Goal: Task Accomplishment & Management: Manage account settings

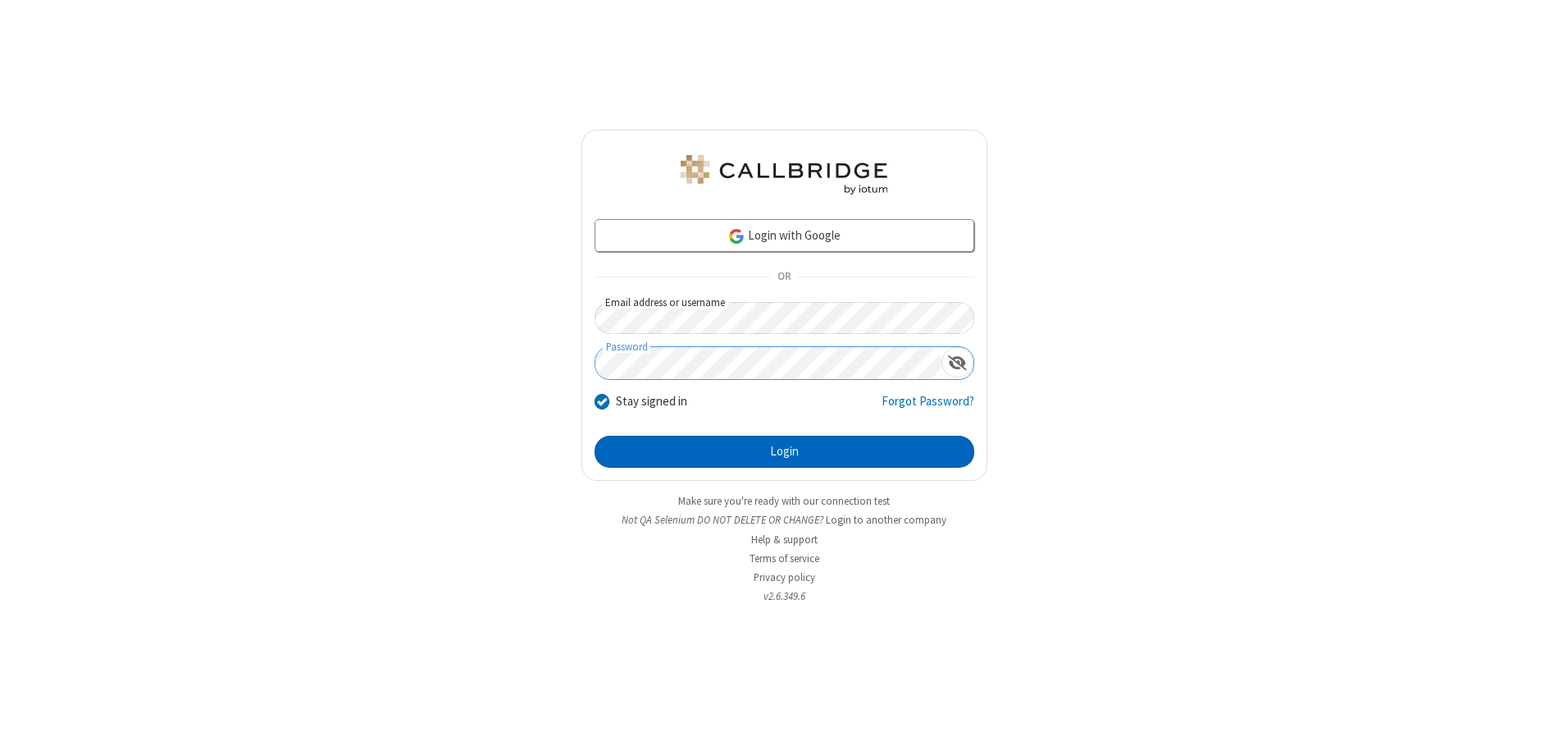
click at [784, 451] on button "Login" at bounding box center [784, 452] width 379 height 33
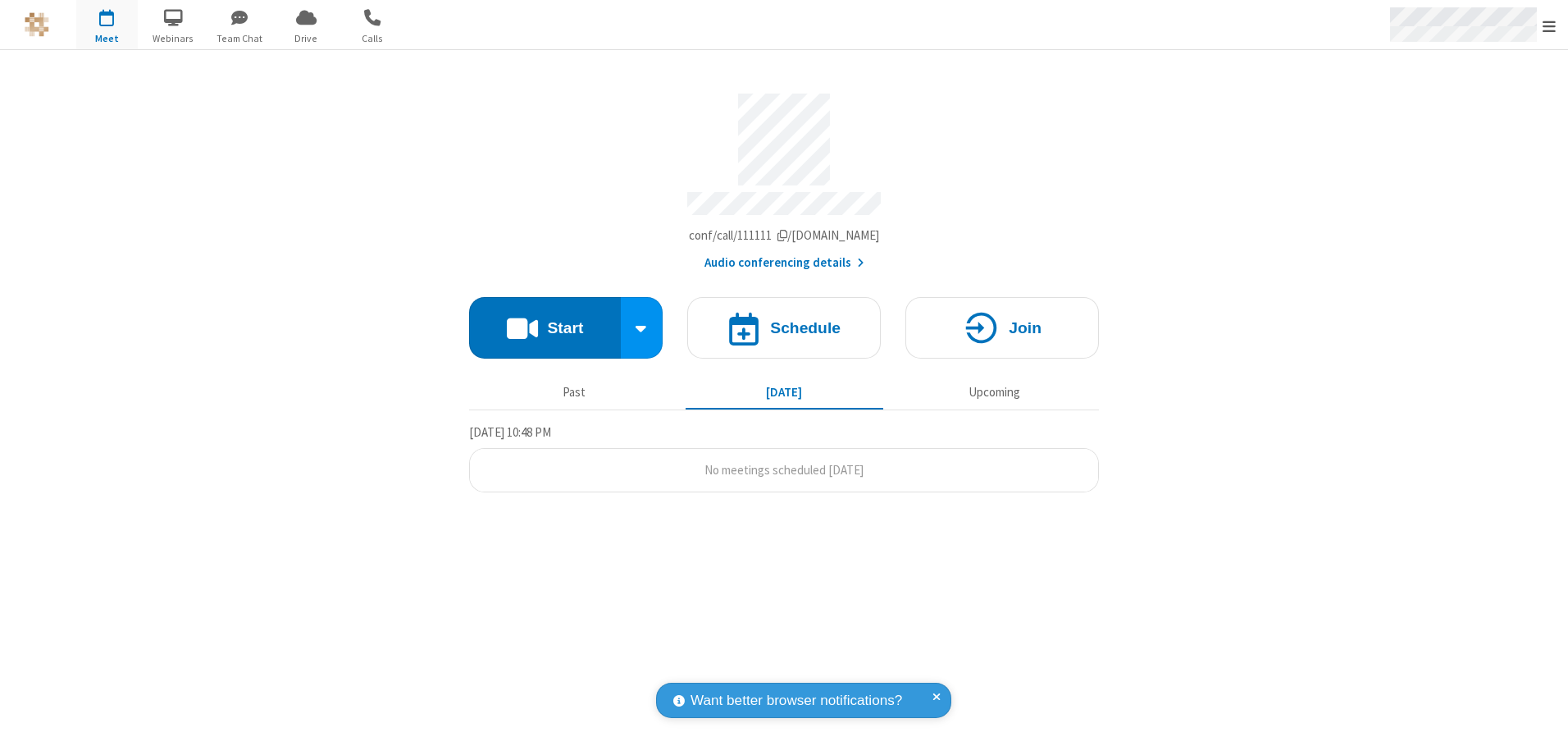
click at [1550, 25] on span "Open menu" at bounding box center [1549, 26] width 13 height 16
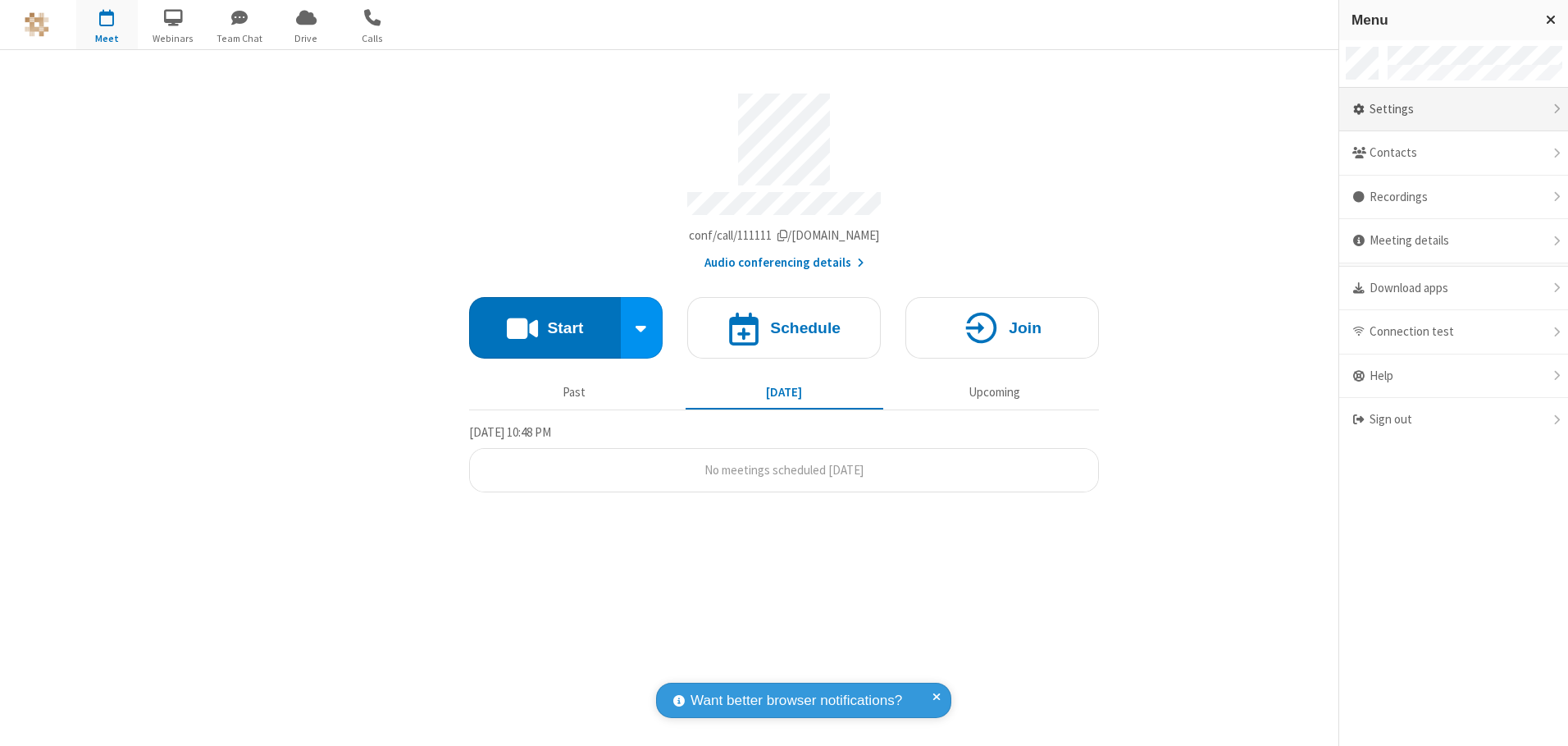
click at [1454, 109] on div "Settings" at bounding box center [1454, 109] width 229 height 44
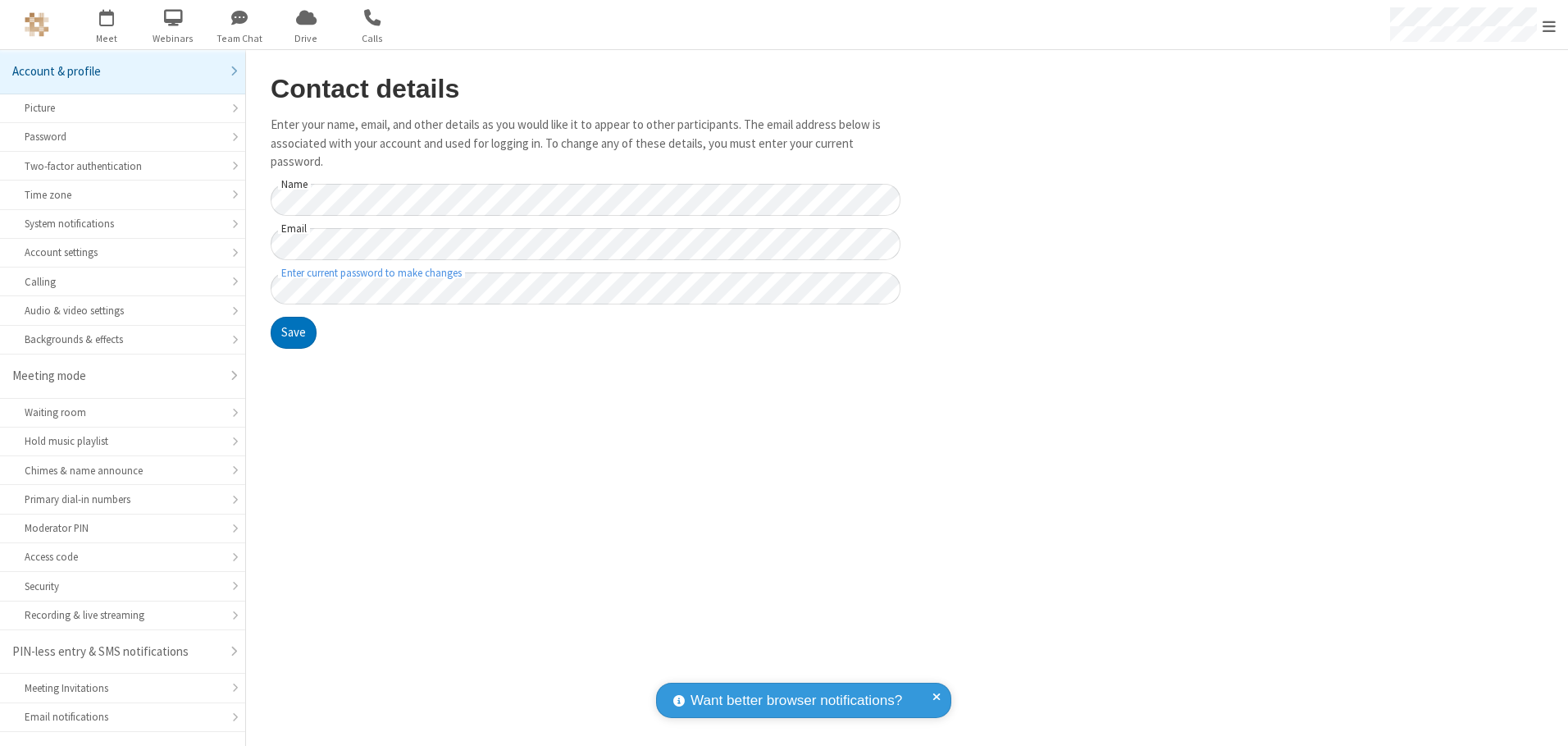
scroll to position [29, 0]
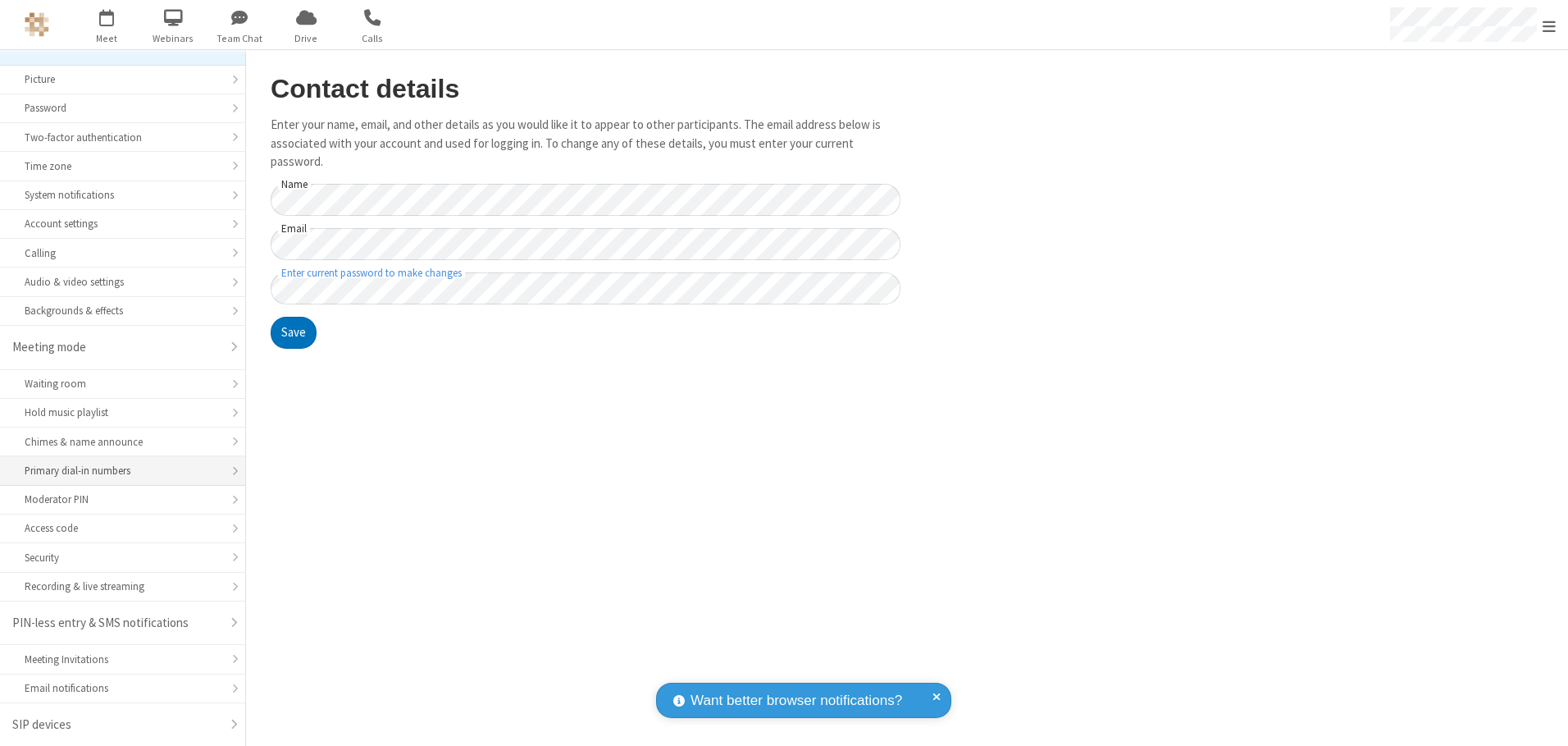
click at [116, 470] on div "Primary dial-in numbers" at bounding box center [122, 470] width 196 height 16
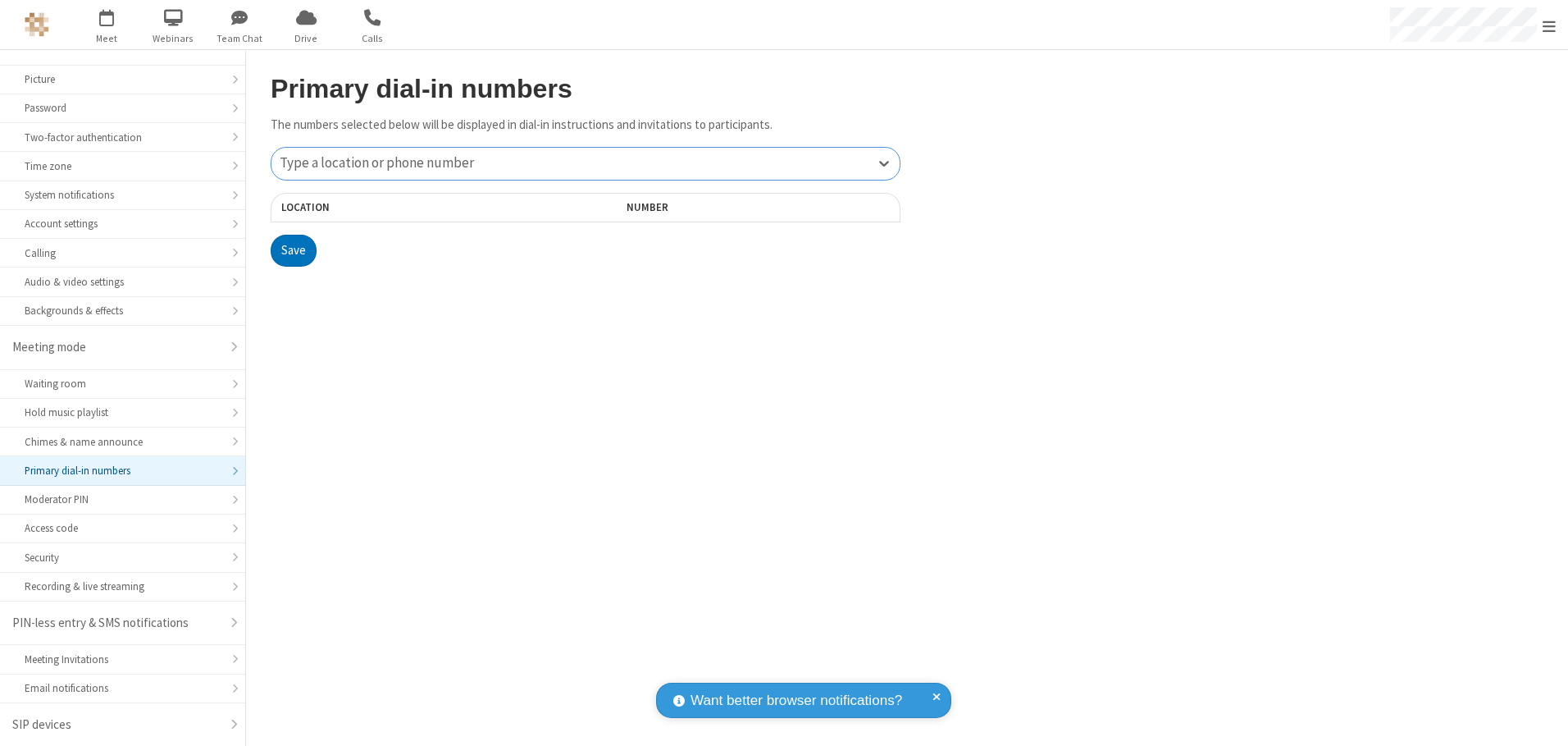
click at [586, 163] on div "Type a location or phone number" at bounding box center [585, 163] width 628 height 32
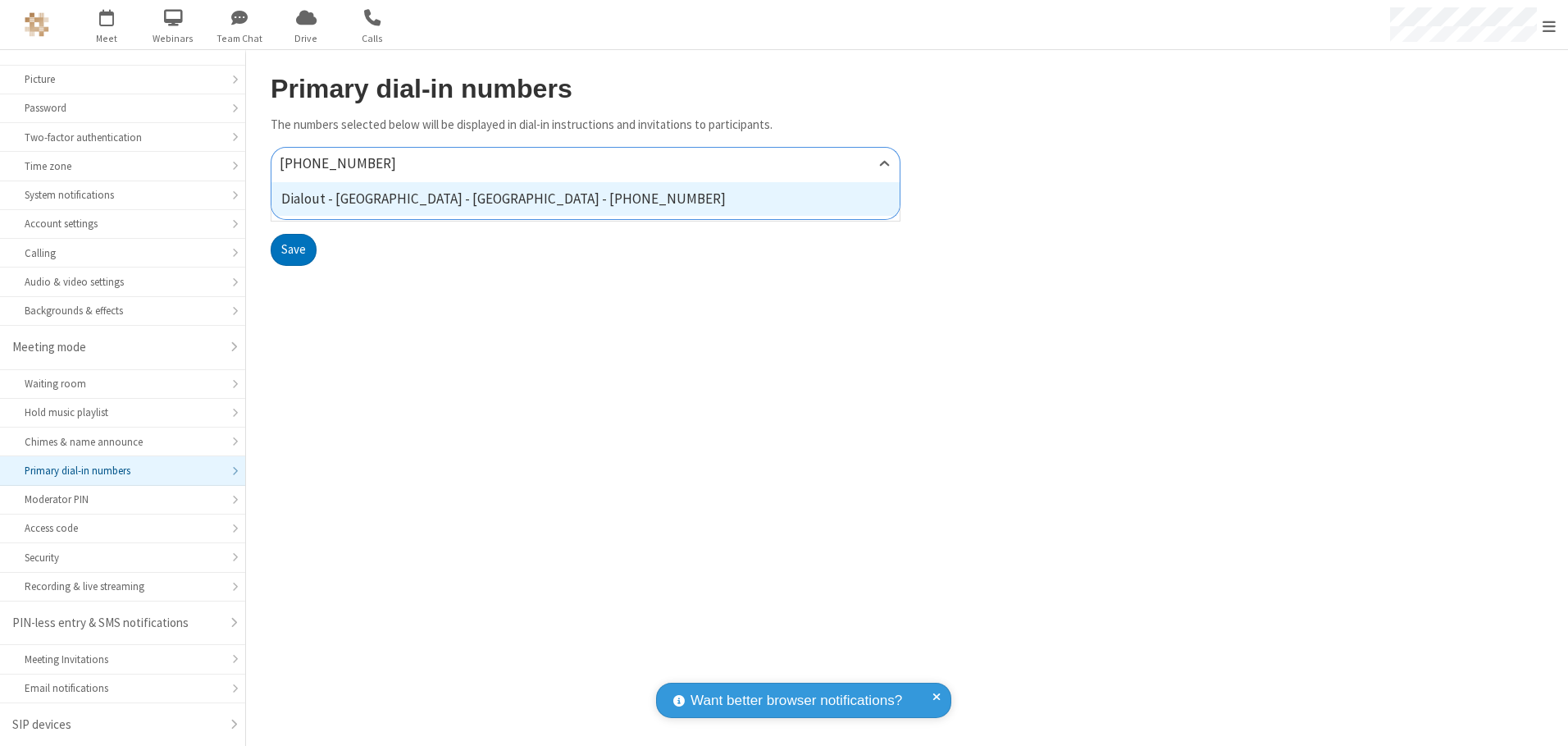
type input "[PHONE_NUMBER]"
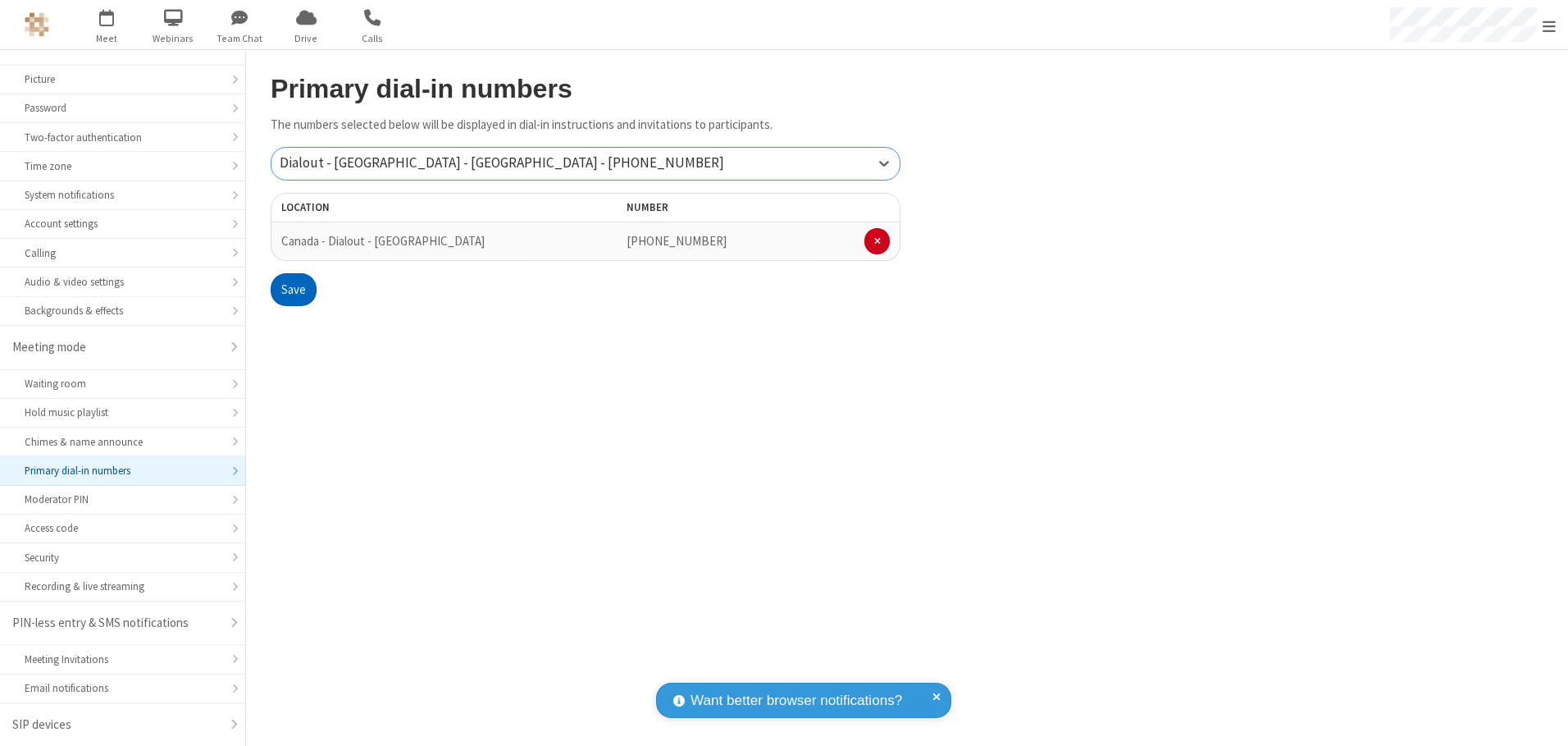
click at [293, 289] on button "Save" at bounding box center [293, 289] width 46 height 33
